Goal: Navigation & Orientation: Find specific page/section

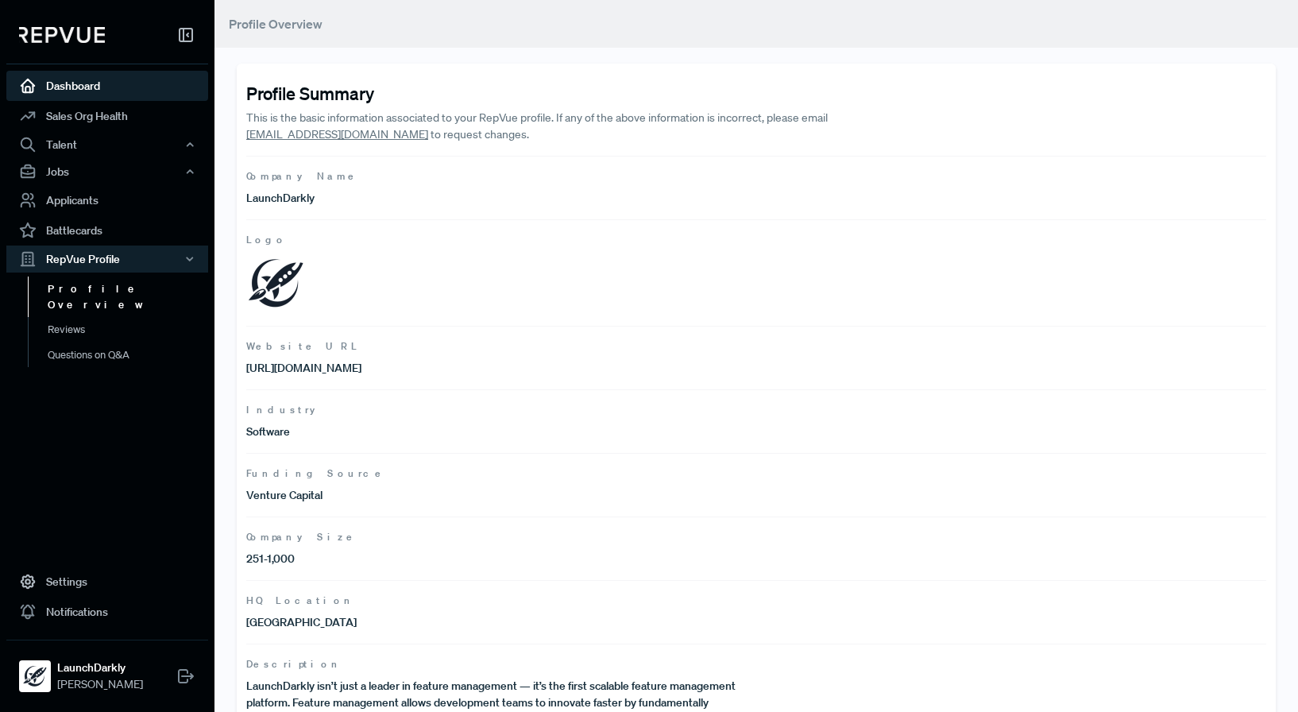
click at [150, 99] on link "Dashboard" at bounding box center [107, 86] width 202 height 30
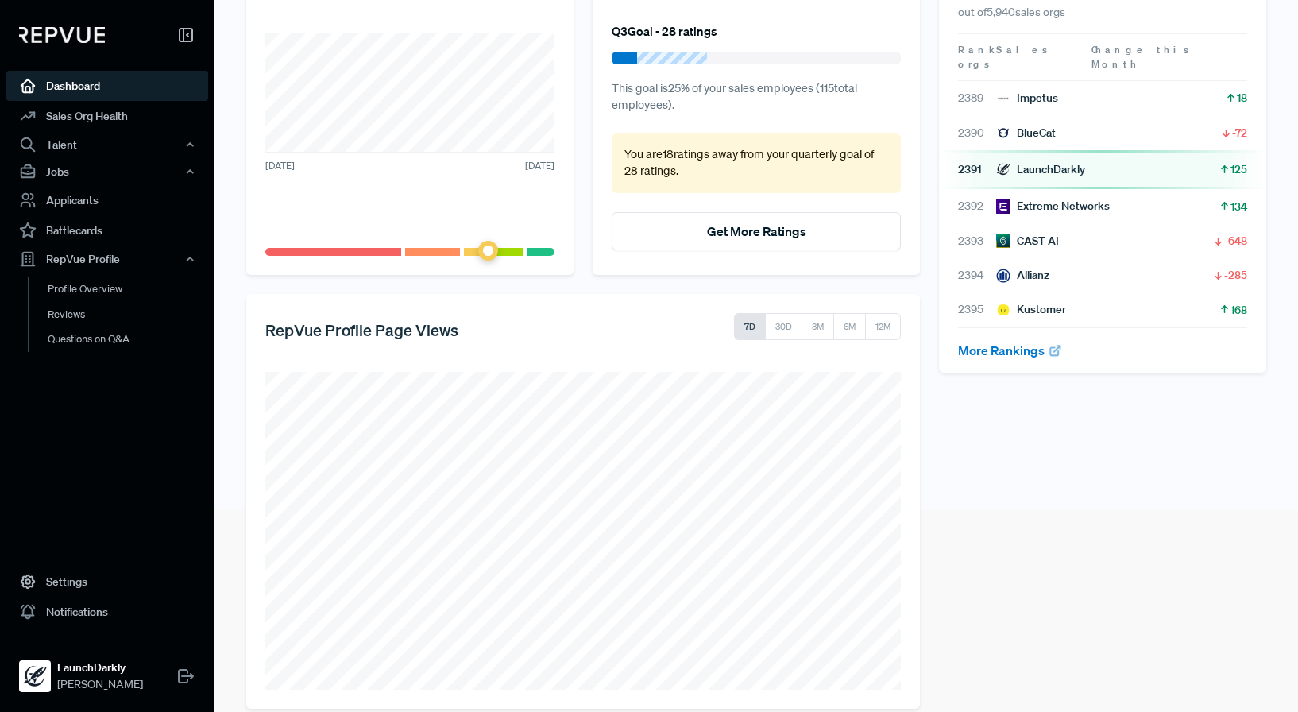
scroll to position [225, 0]
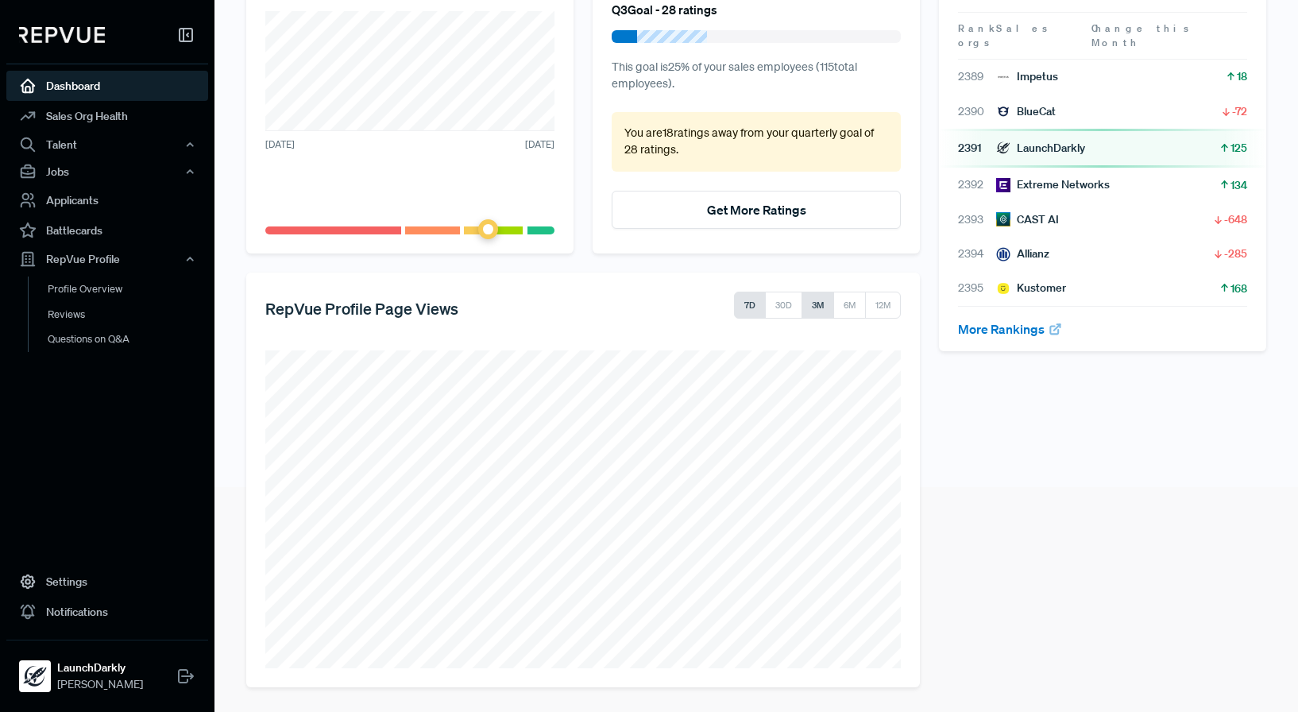
click at [821, 301] on button "3M" at bounding box center [818, 305] width 33 height 27
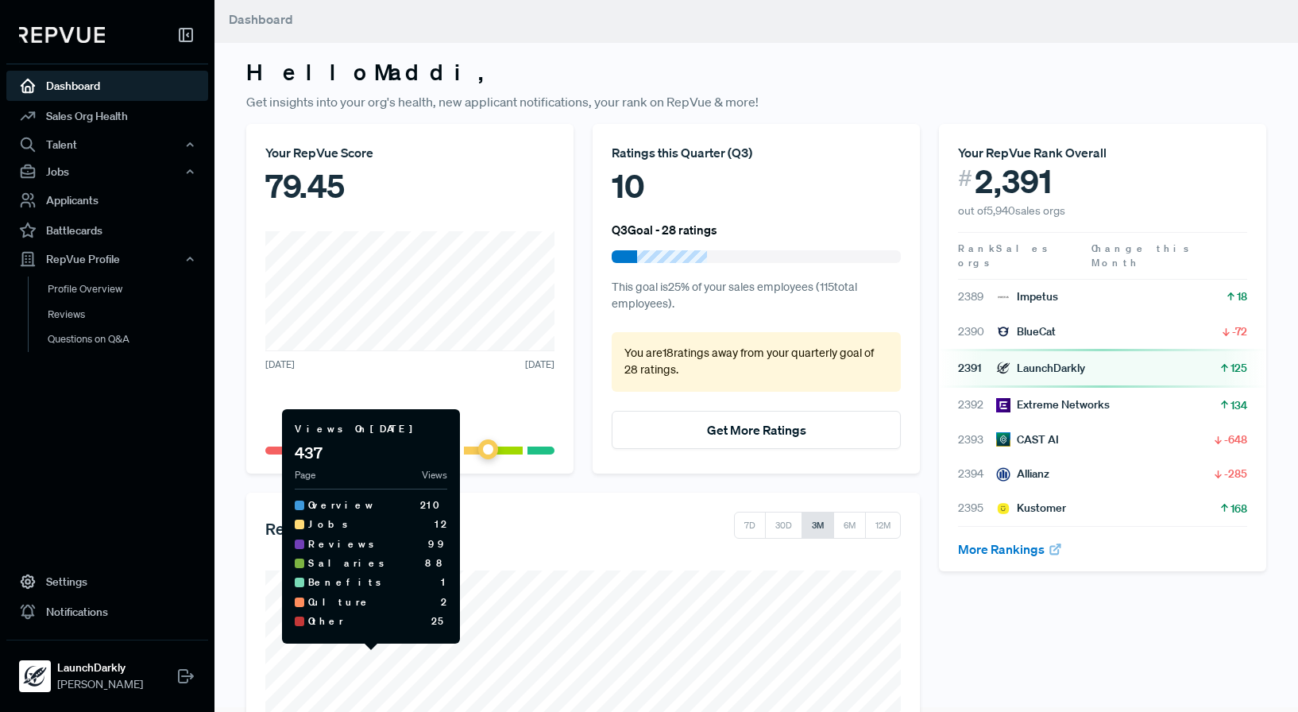
scroll to position [0, 0]
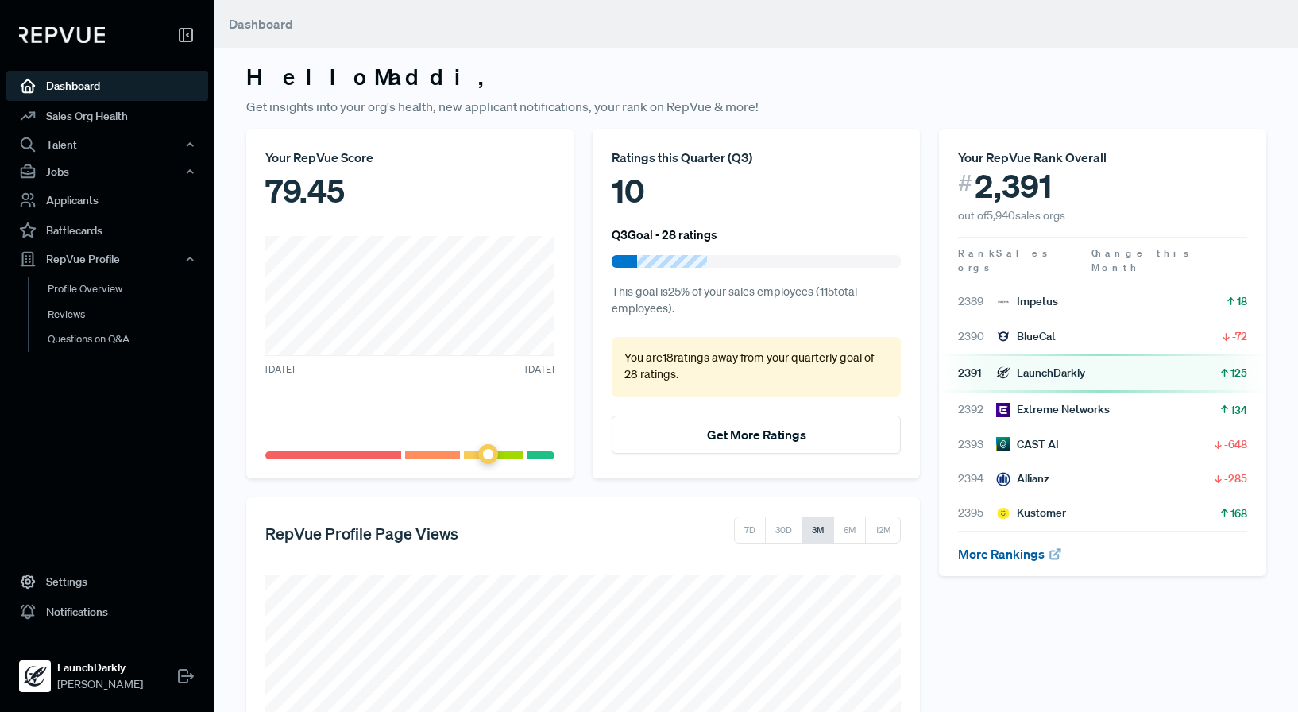
click at [994, 546] on link "More Rankings" at bounding box center [1010, 554] width 105 height 16
click at [117, 337] on link "Questions on Q&A" at bounding box center [129, 339] width 202 height 25
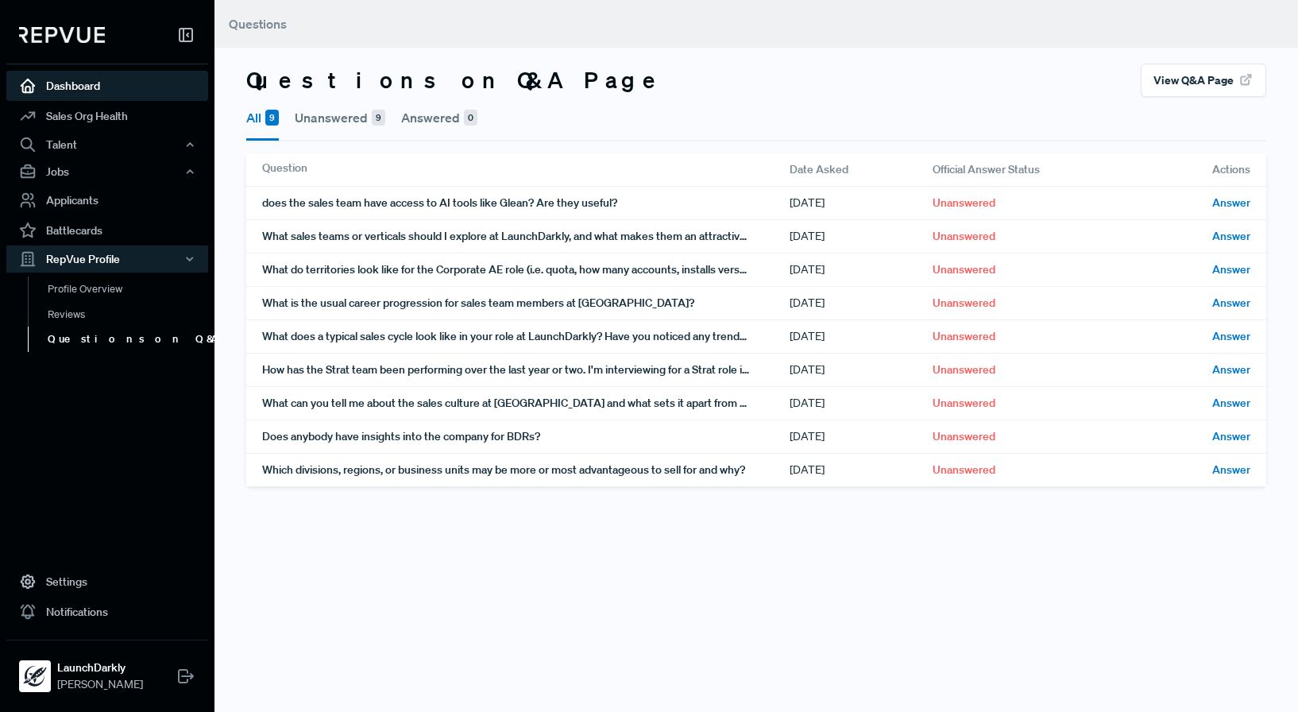
click at [157, 80] on link "Dashboard" at bounding box center [107, 86] width 202 height 30
